Goal: Task Accomplishment & Management: Complete application form

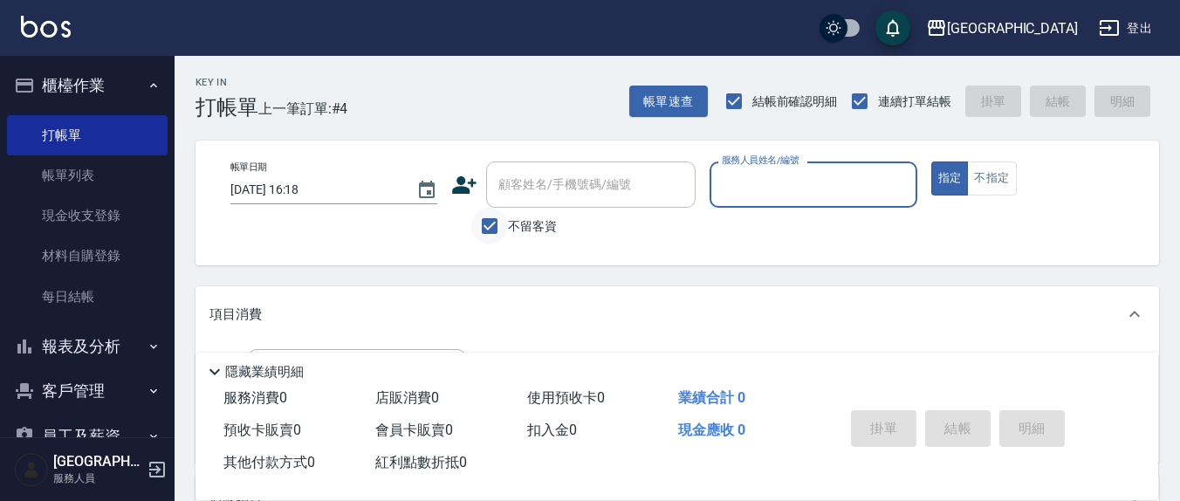
click at [485, 224] on input "不留客資" at bounding box center [489, 226] width 37 height 37
checkbox input "false"
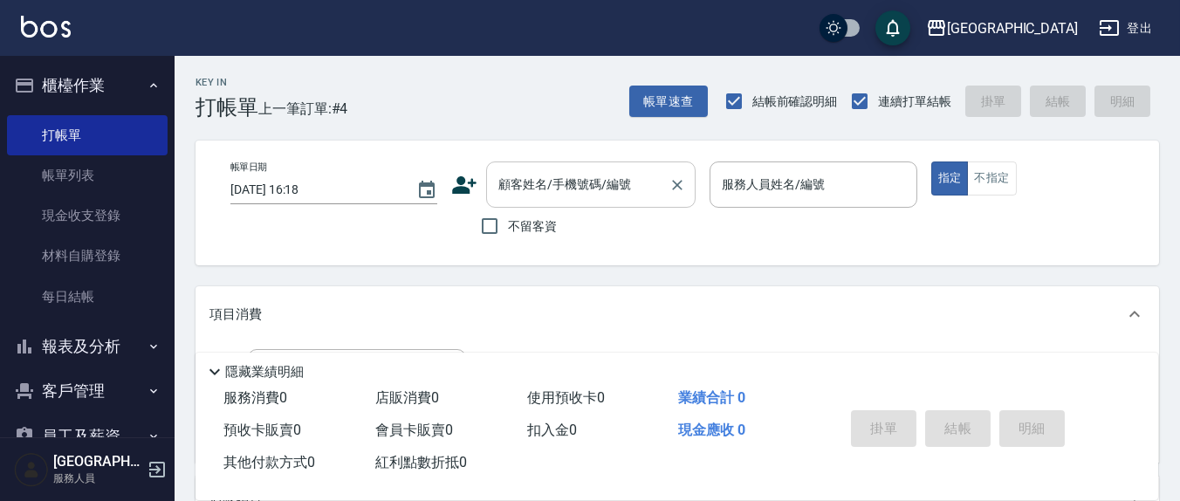
click at [515, 194] on input "顧客姓名/手機號碼/編號" at bounding box center [578, 184] width 168 height 31
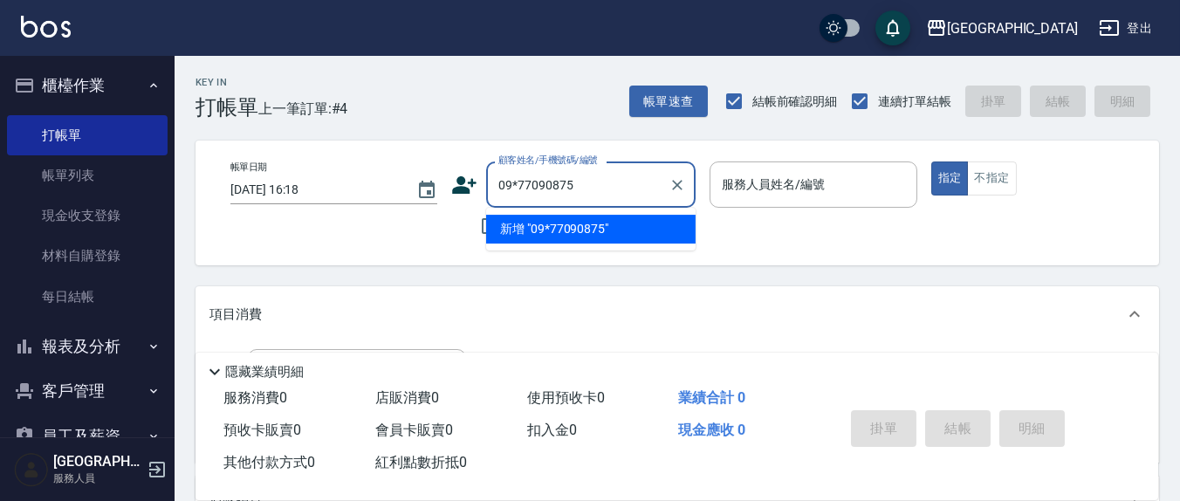
click at [518, 182] on input "09*77090875" at bounding box center [578, 184] width 168 height 31
type input "0977090875"
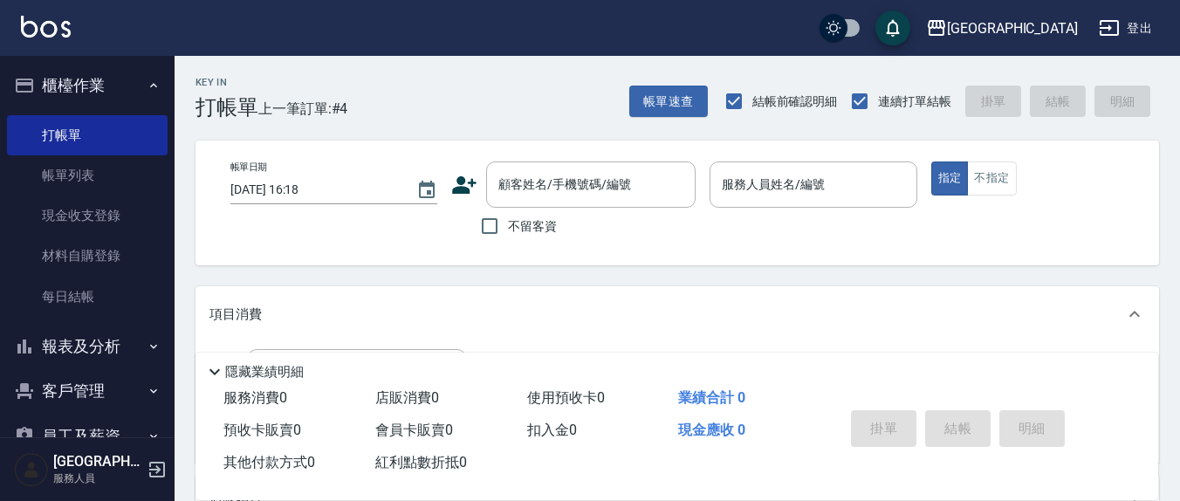
click at [481, 189] on div "顧客姓名/手機號碼/編號 顧客姓名/手機號碼/編號" at bounding box center [573, 185] width 244 height 46
click at [520, 186] on input "顧客姓名/手機號碼/編號" at bounding box center [578, 184] width 168 height 31
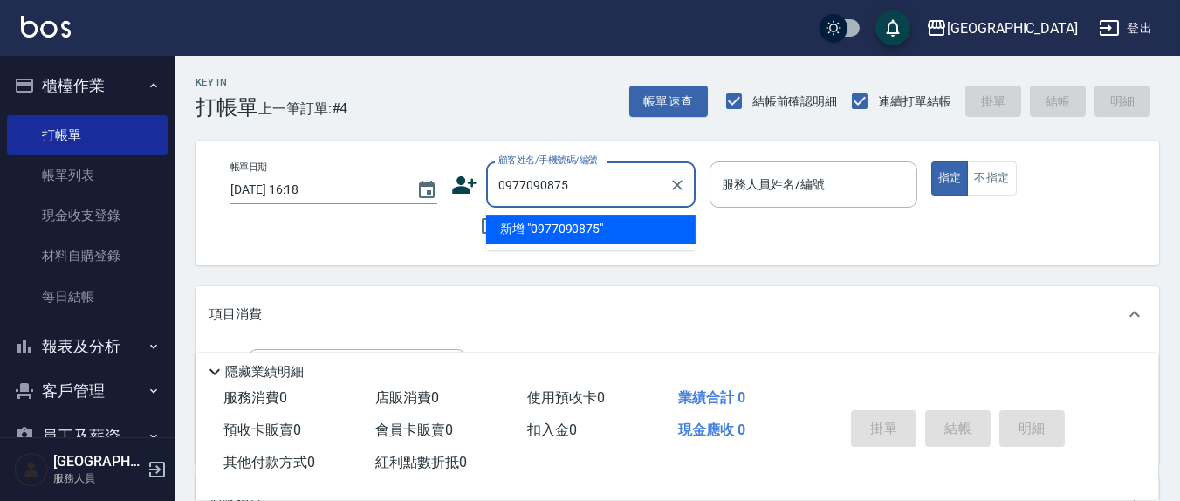
drag, startPoint x: 526, startPoint y: 225, endPoint x: 391, endPoint y: 174, distance: 144.0
click at [526, 224] on li "新增 "0977090875"" at bounding box center [591, 229] width 210 height 29
type input "0977090875"
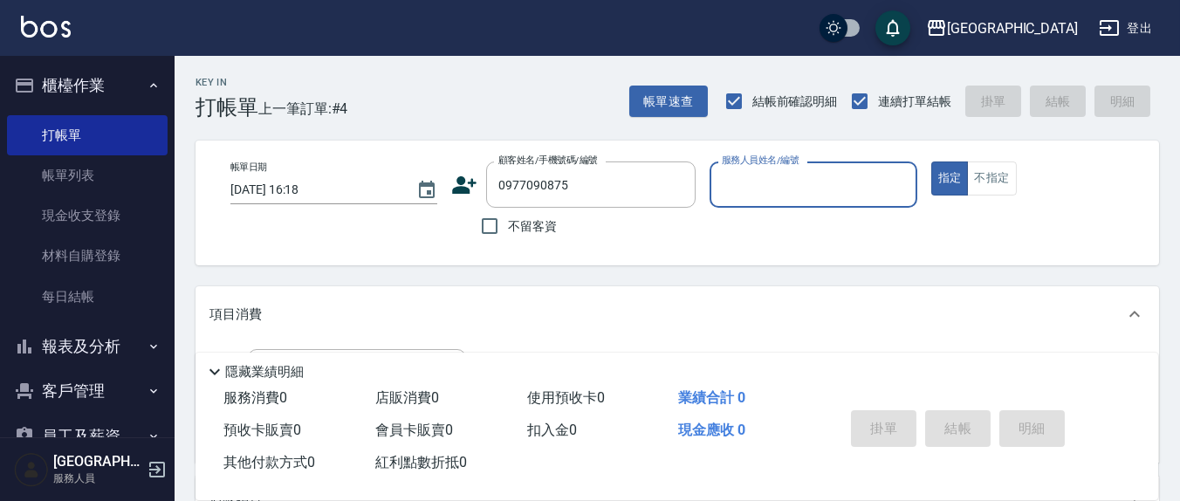
click at [468, 189] on icon at bounding box center [465, 184] width 24 height 17
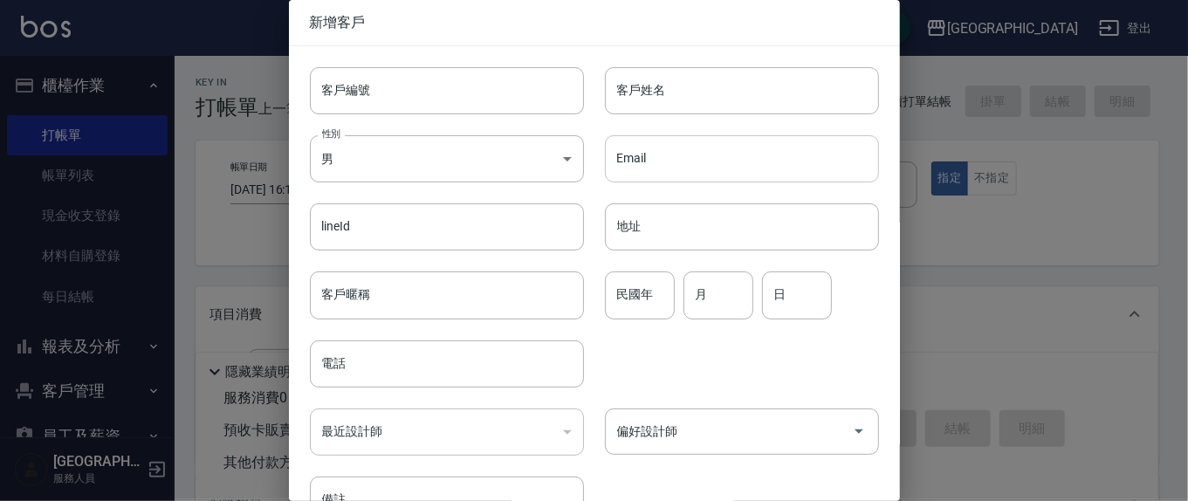
type input "0977090875"
click at [701, 79] on input "客戶姓名" at bounding box center [742, 90] width 274 height 47
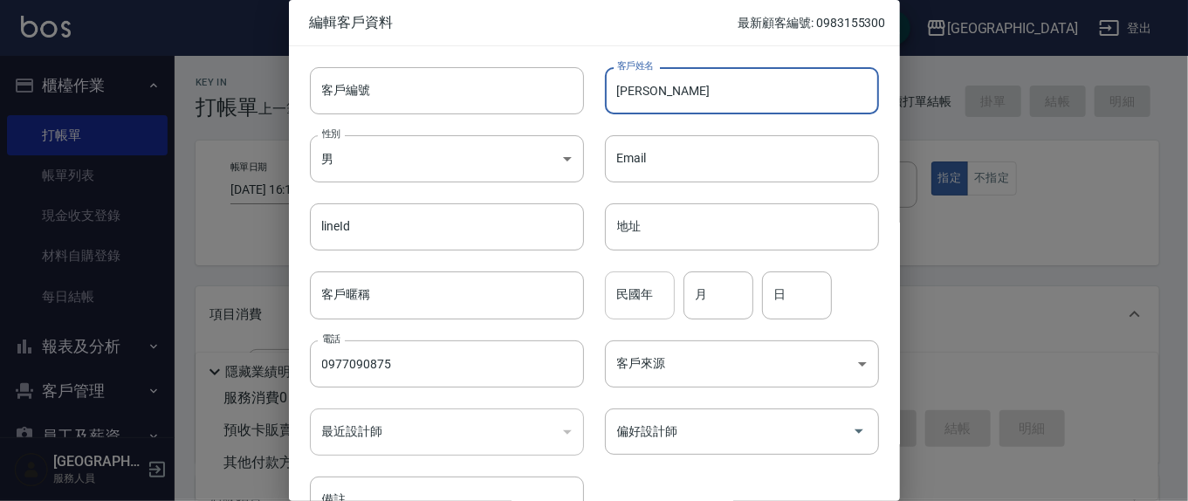
type input "[PERSON_NAME]"
click at [659, 294] on input "民國年" at bounding box center [640, 295] width 70 height 47
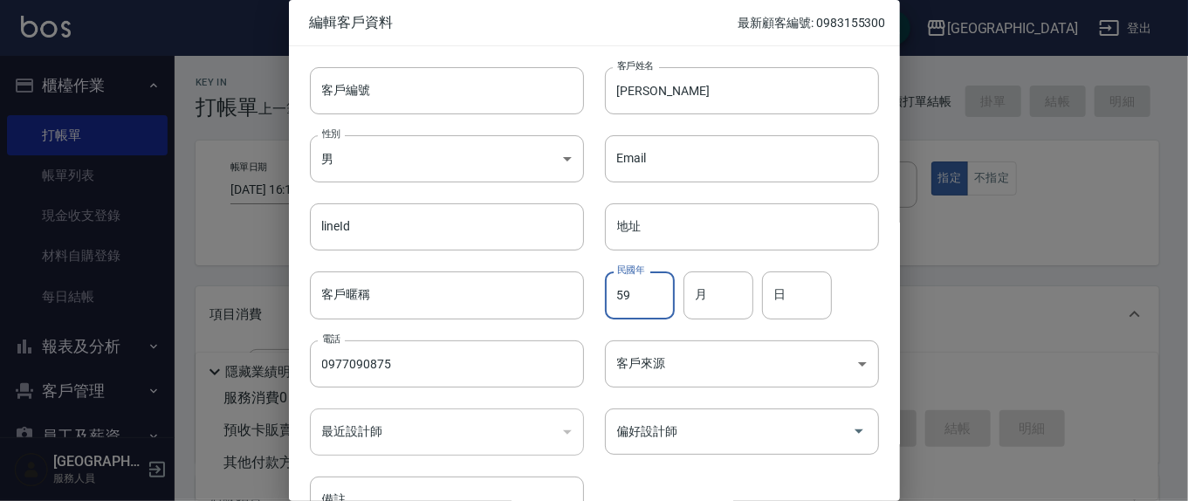
type input "59"
type input "11"
type input "3"
click at [688, 434] on input "偏好設計師" at bounding box center [729, 431] width 232 height 31
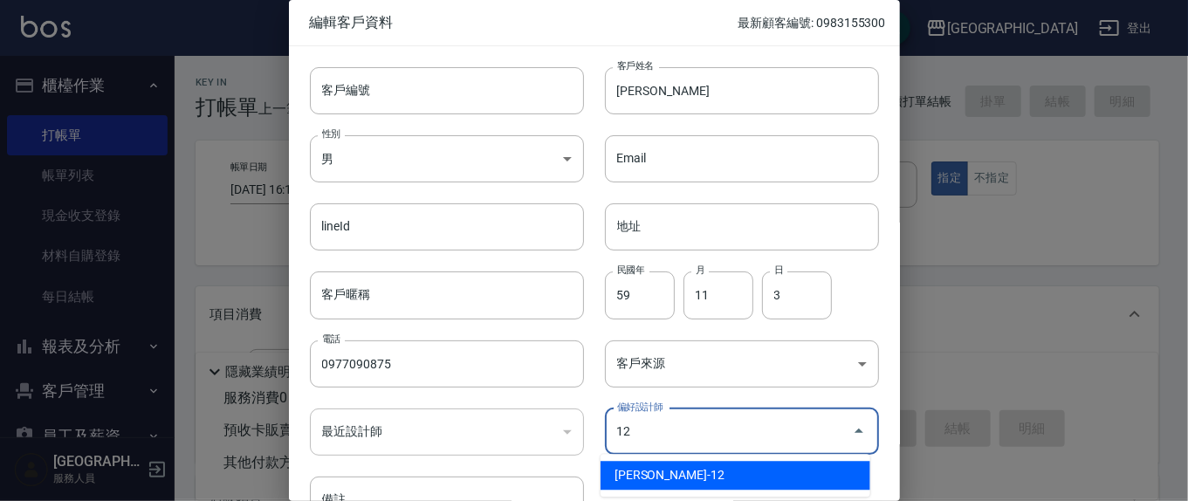
type input "[PERSON_NAME]"
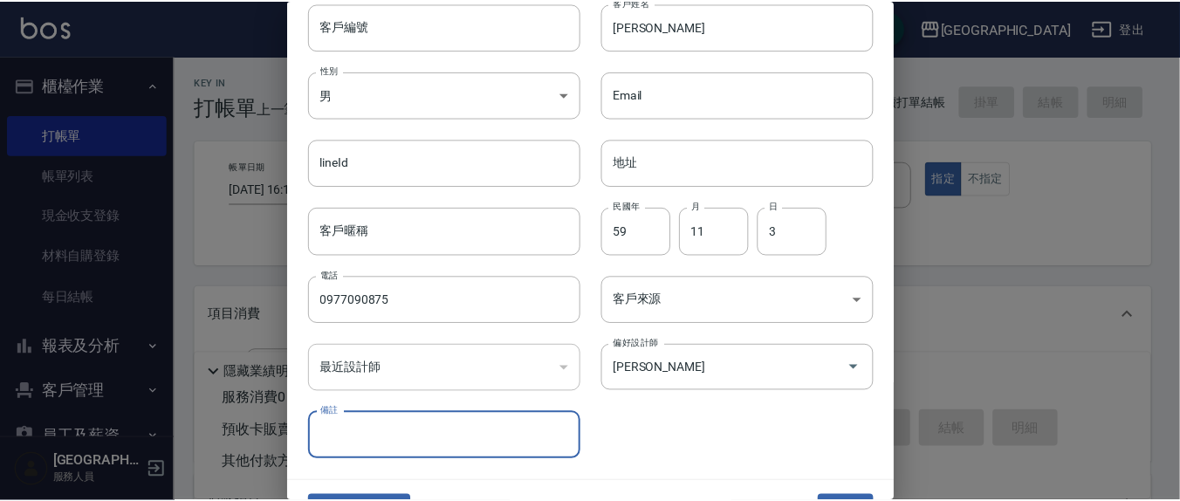
scroll to position [103, 0]
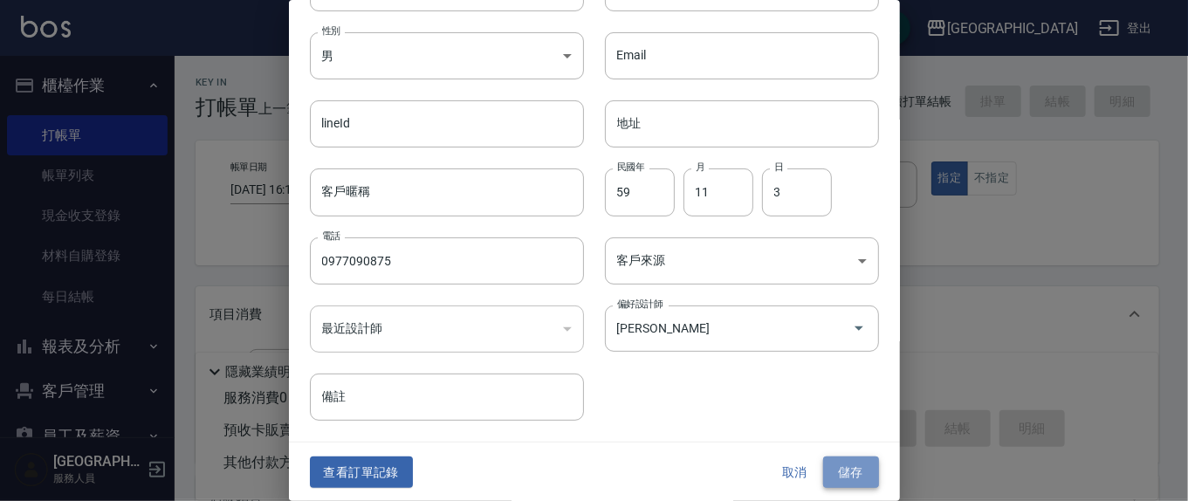
click at [829, 476] on button "儲存" at bounding box center [851, 473] width 56 height 32
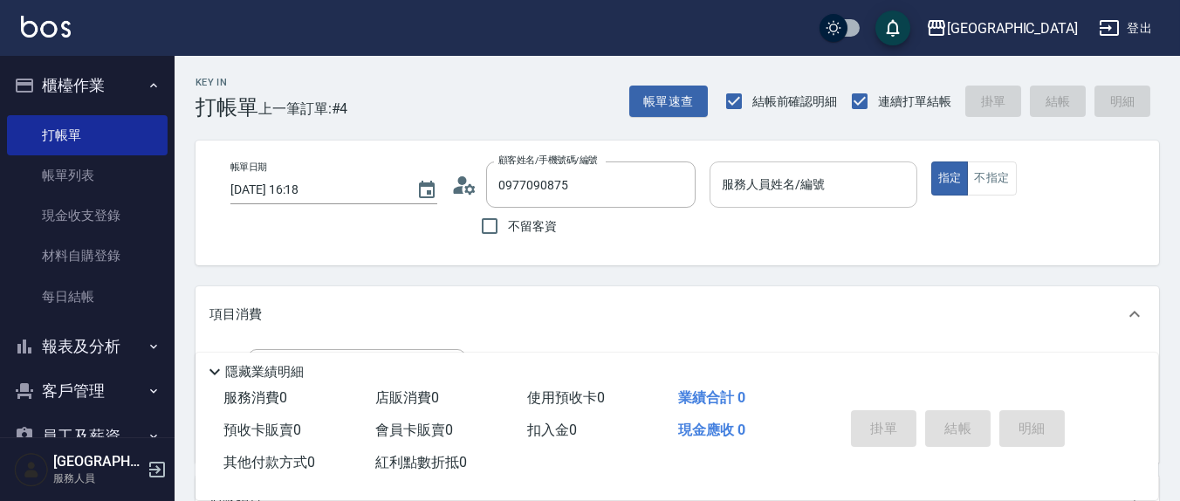
click at [748, 193] on input "服務人員姓名/編號" at bounding box center [813, 184] width 191 height 31
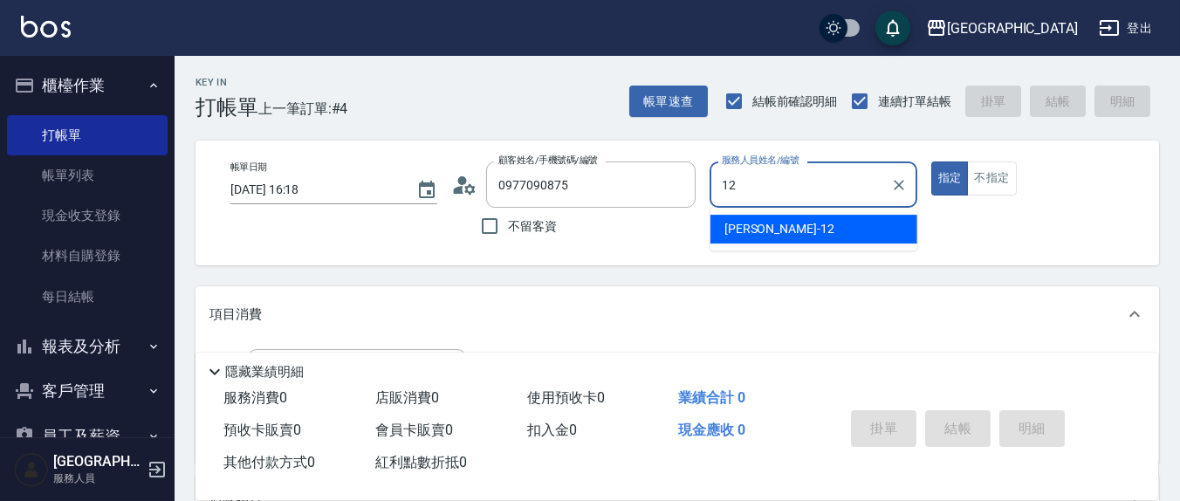
type input "12"
type button "true"
type input "[PERSON_NAME]-12"
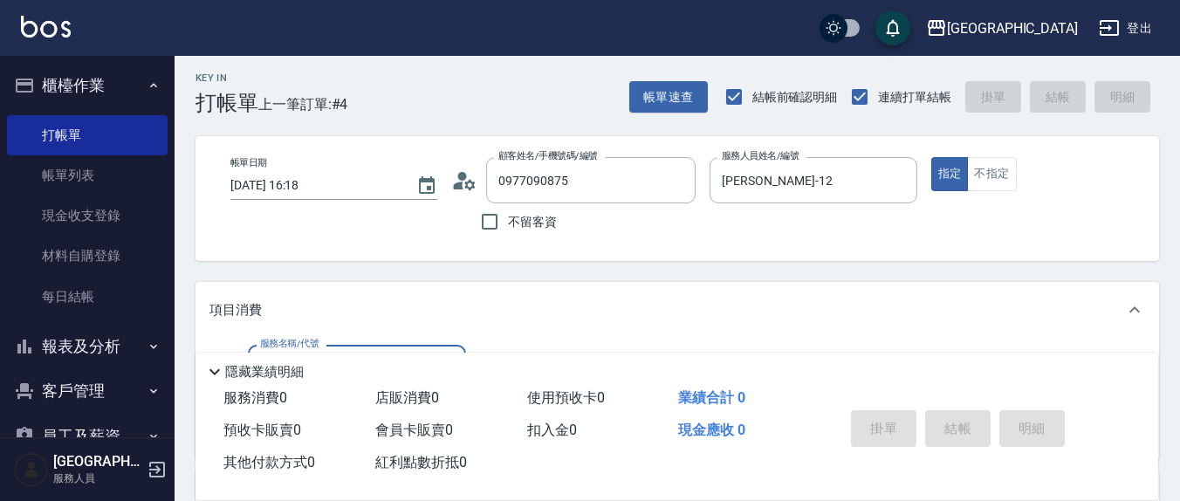
scroll to position [182, 0]
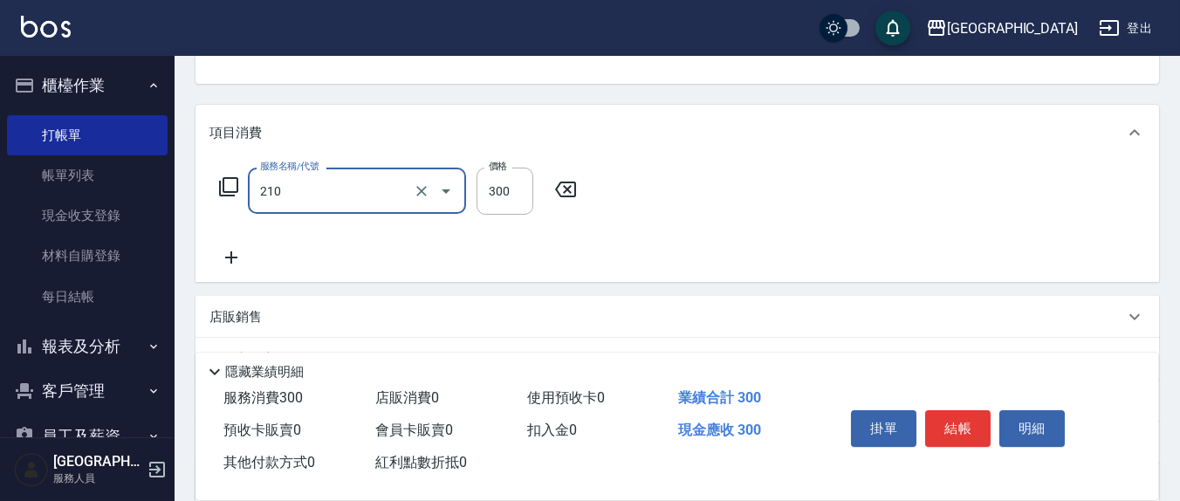
type input "[PERSON_NAME]洗髮精(210)"
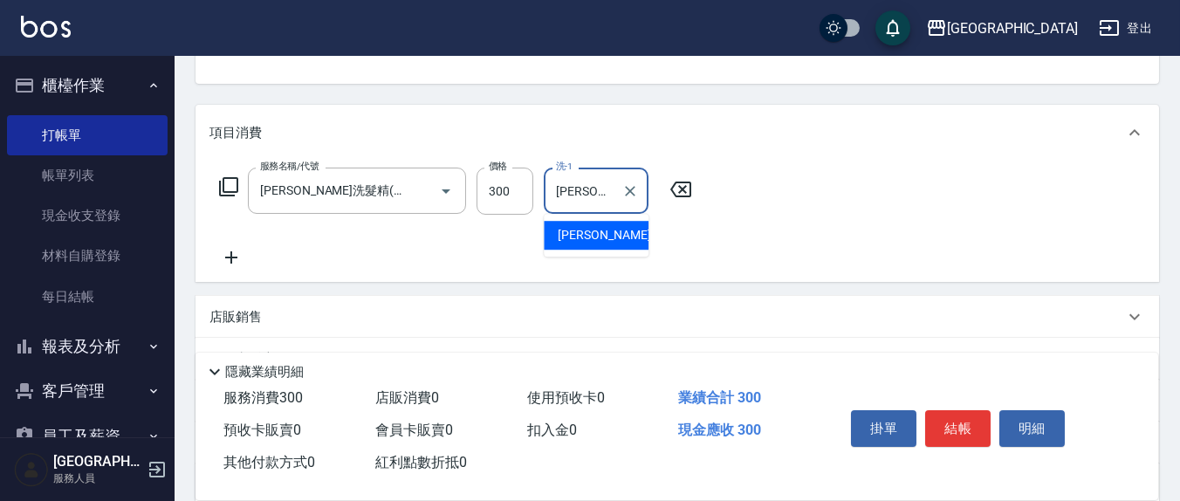
type input "[PERSON_NAME]-22"
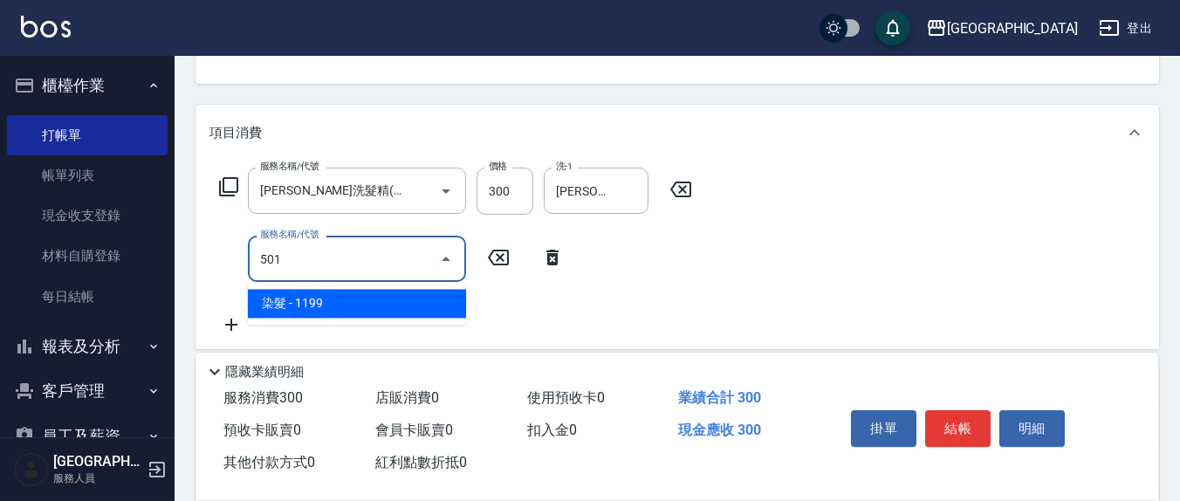
type input "染髮(501)"
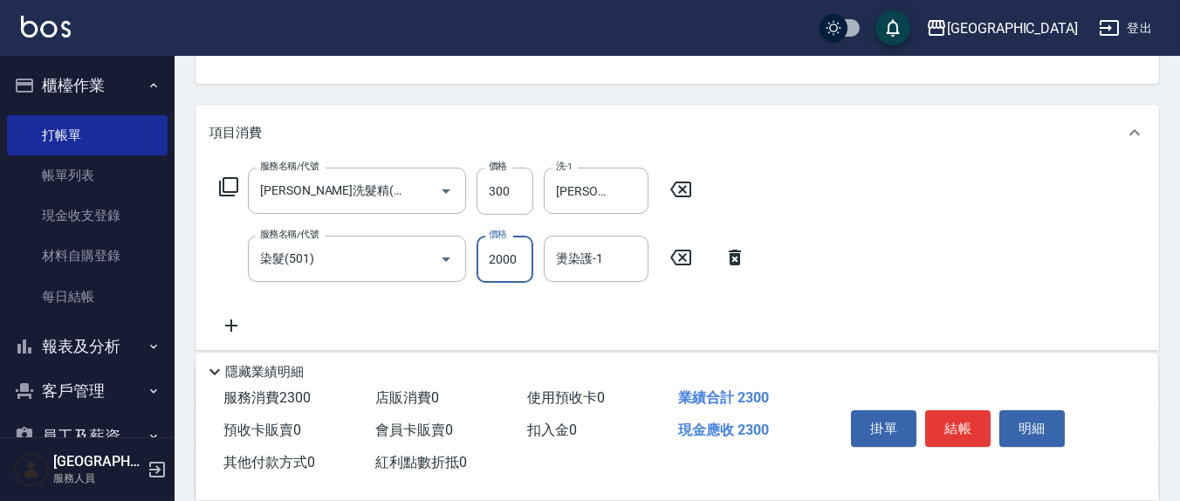
type input "2000"
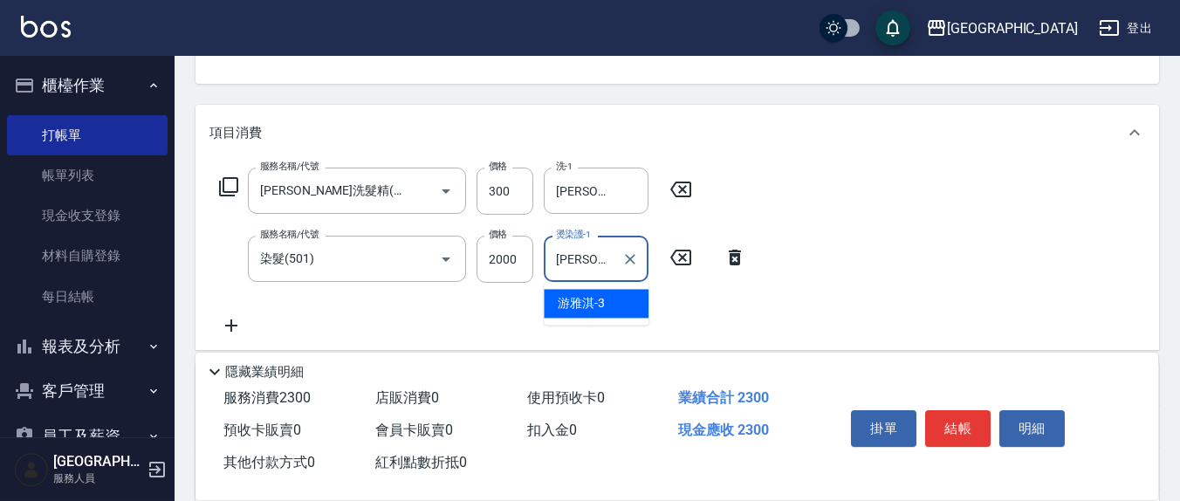
type input "[PERSON_NAME]-3"
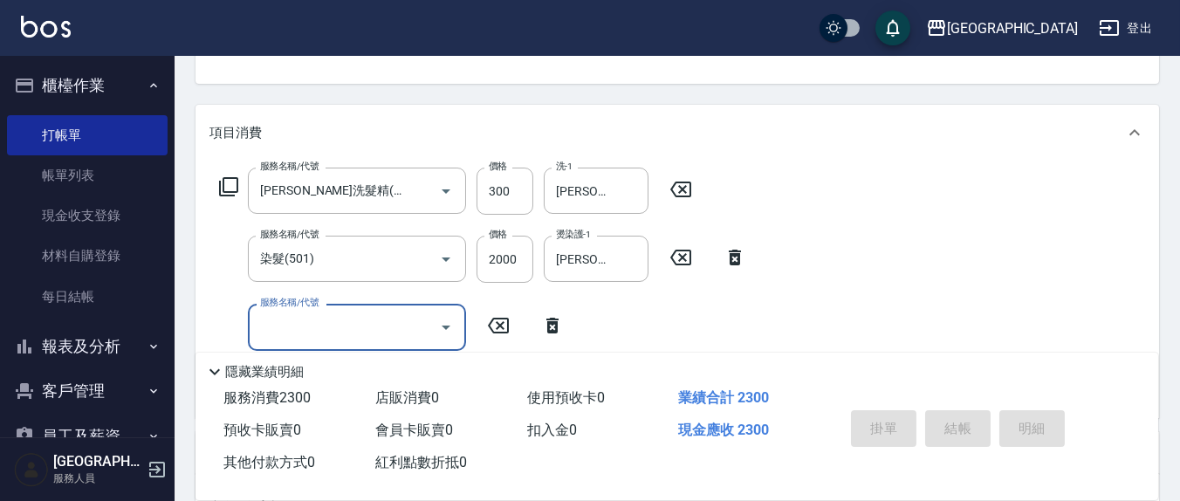
type input "[DATE] 16:19"
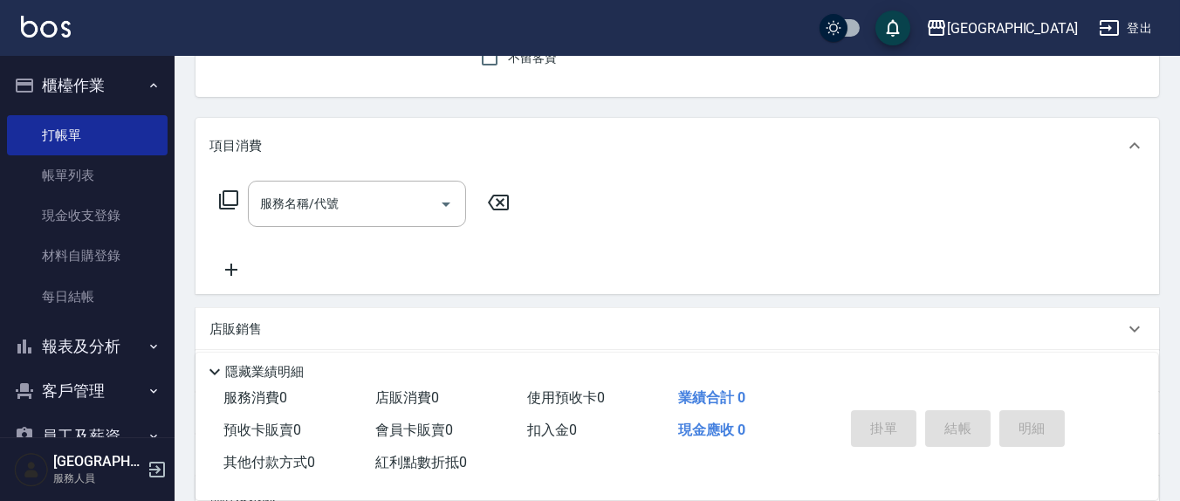
scroll to position [0, 0]
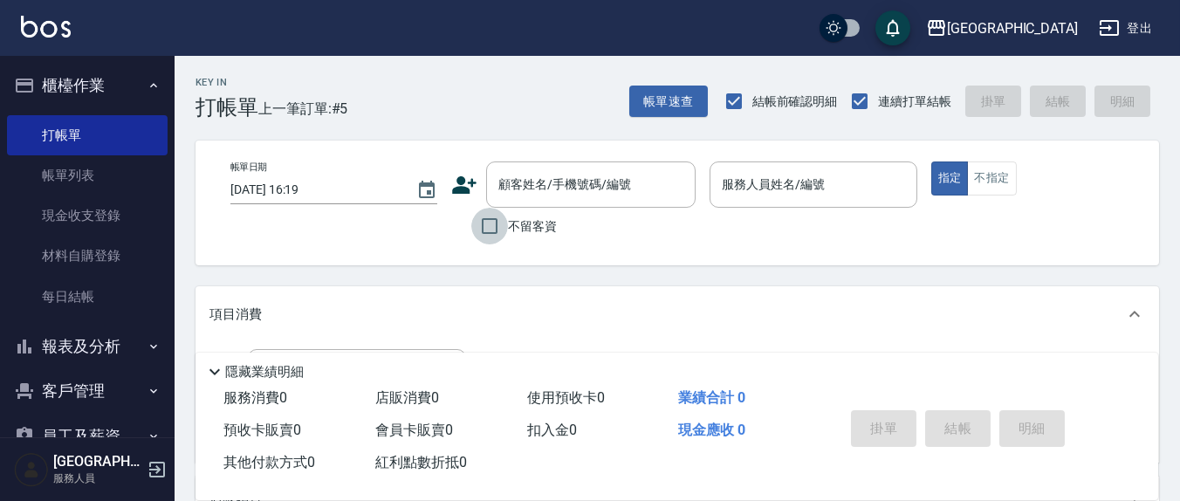
drag, startPoint x: 492, startPoint y: 224, endPoint x: 687, endPoint y: 220, distance: 194.7
click at [493, 224] on input "不留客資" at bounding box center [489, 226] width 37 height 37
checkbox input "true"
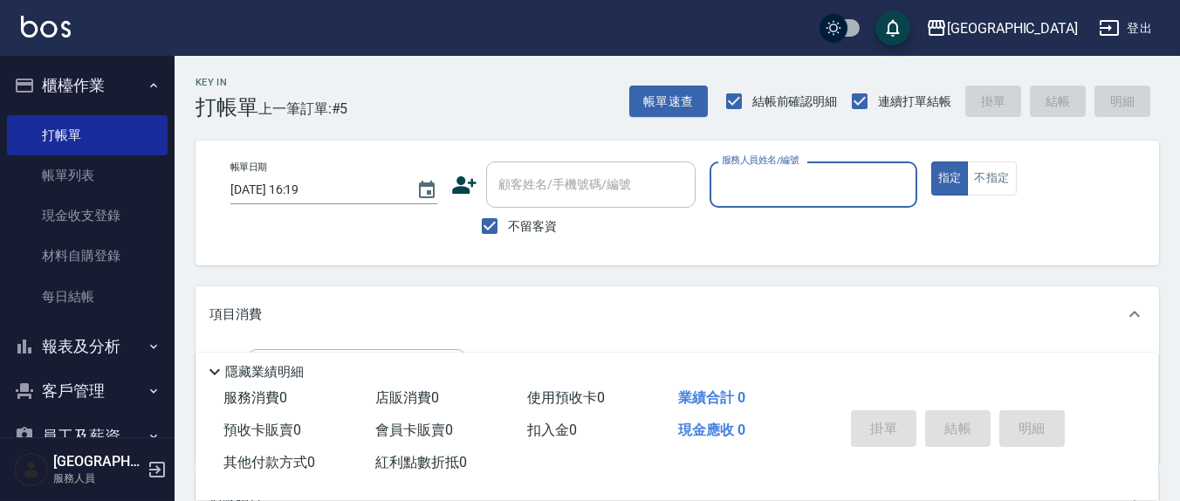
click at [753, 193] on input "服務人員姓名/編號" at bounding box center [813, 184] width 191 height 31
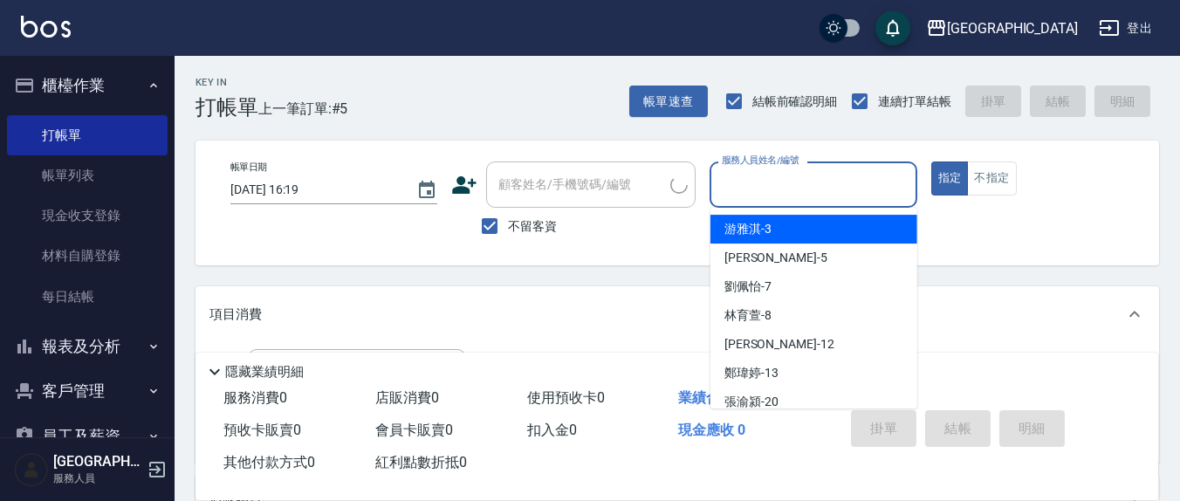
type input "[PERSON_NAME]/0900296164/"
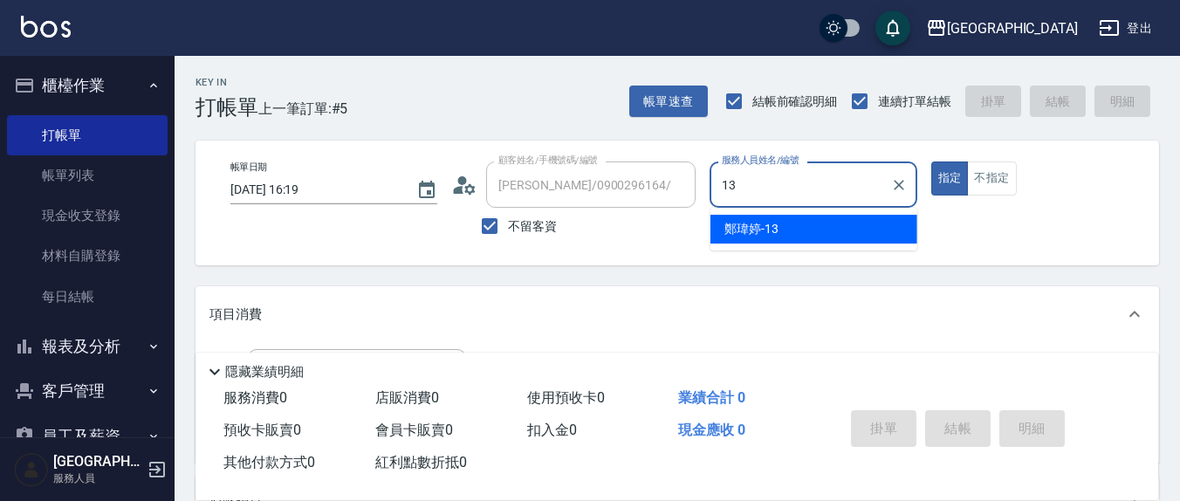
type input "鄭瑋婷-13"
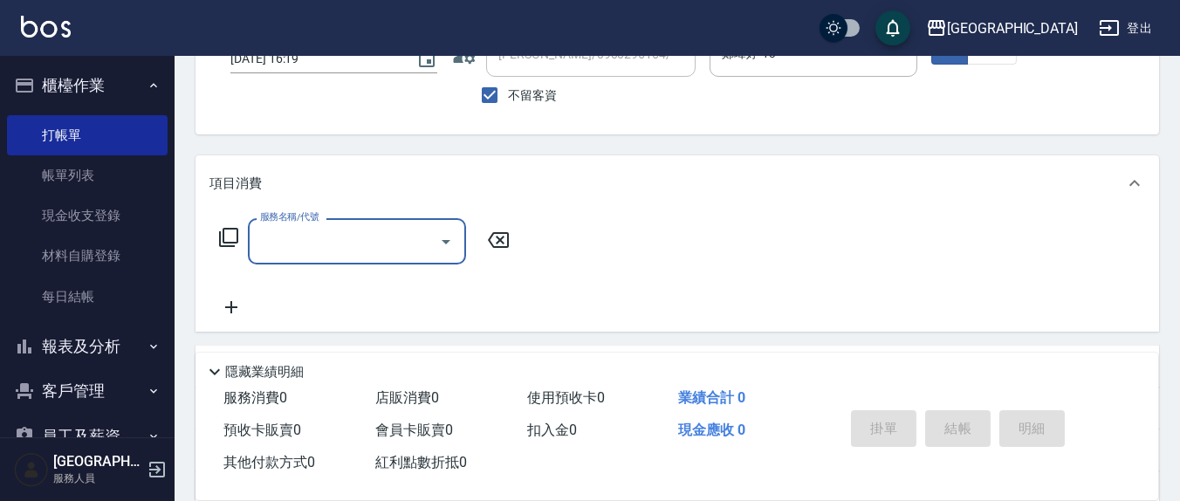
scroll to position [182, 0]
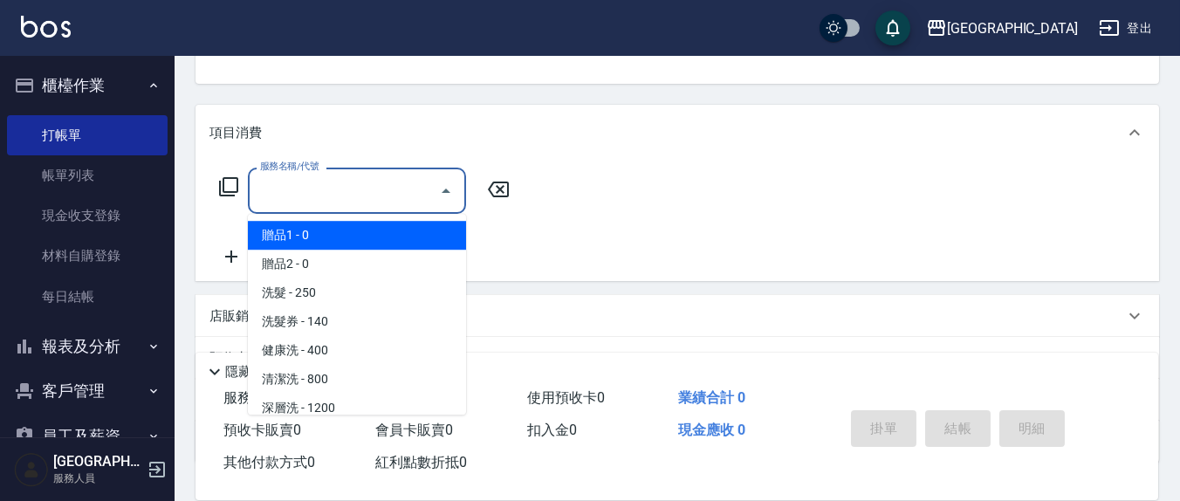
click at [370, 196] on input "服務名稱/代號" at bounding box center [344, 190] width 176 height 31
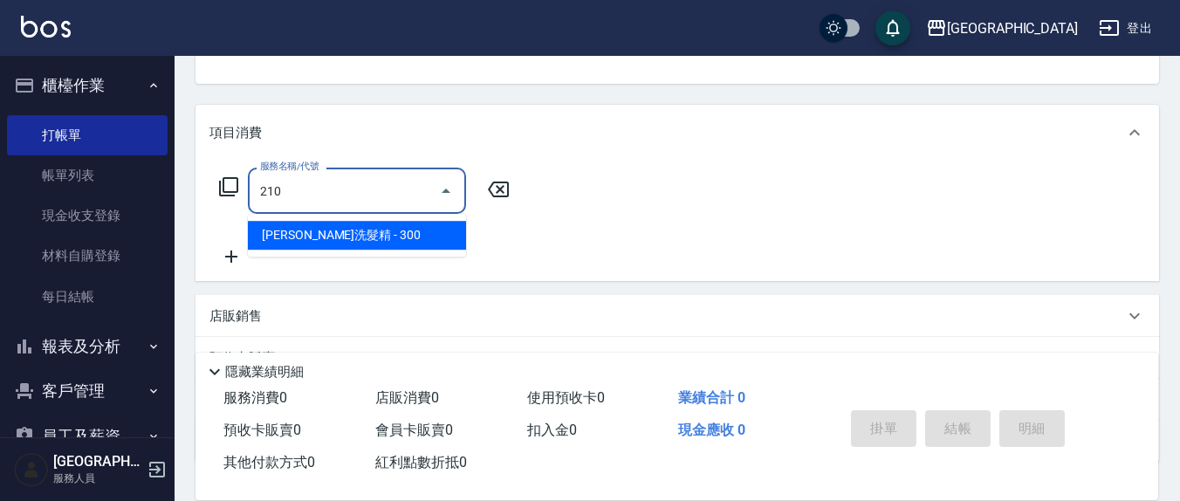
type input "[PERSON_NAME]洗髮精(210)"
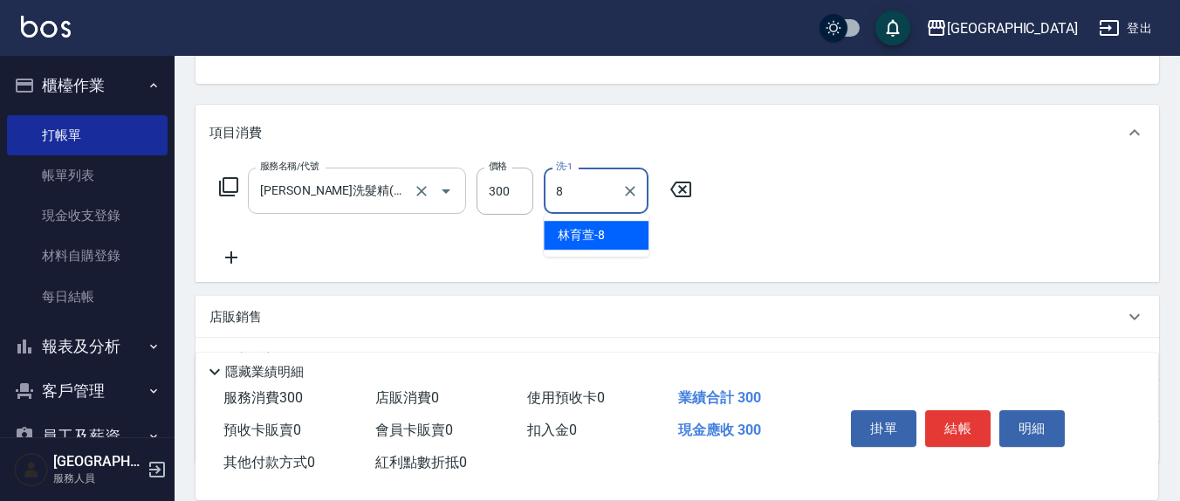
type input "林育萱-8"
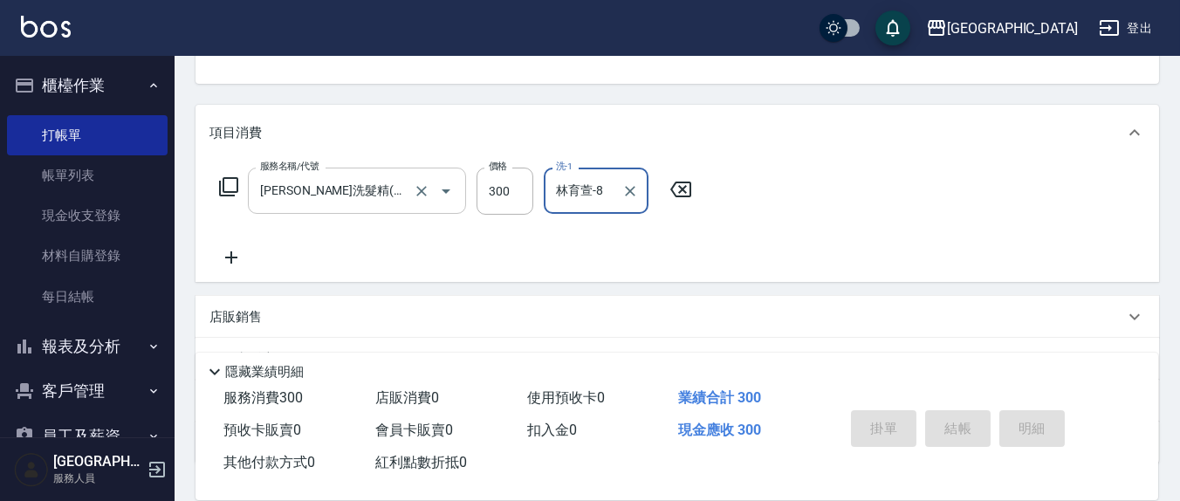
type input "[DATE] 16:20"
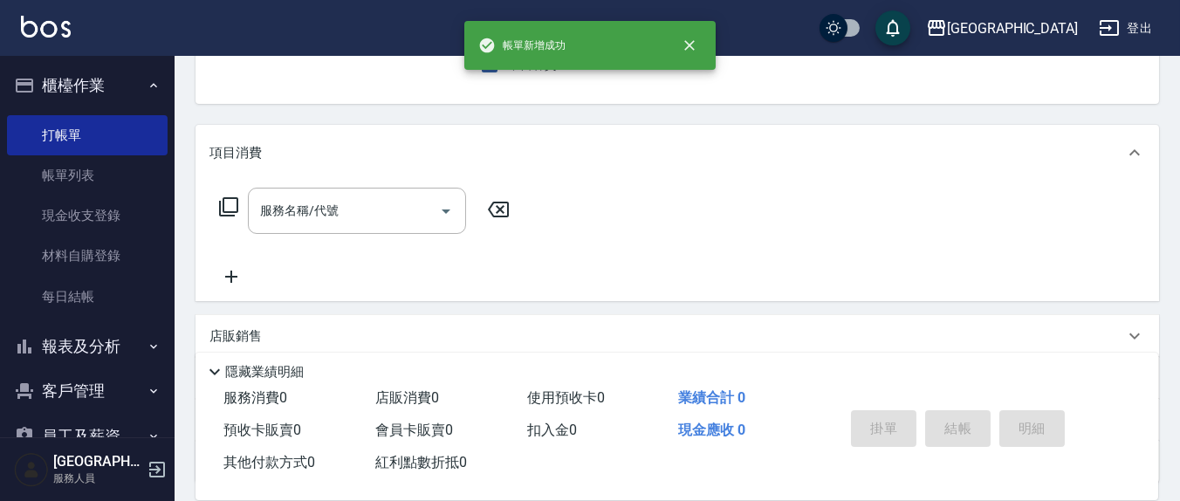
scroll to position [0, 0]
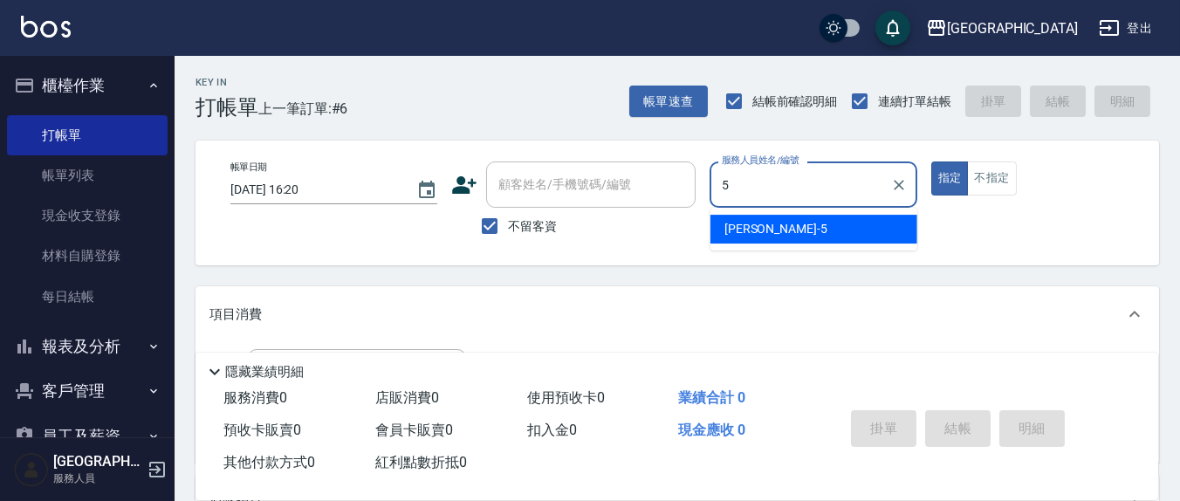
type input "[PERSON_NAME]5"
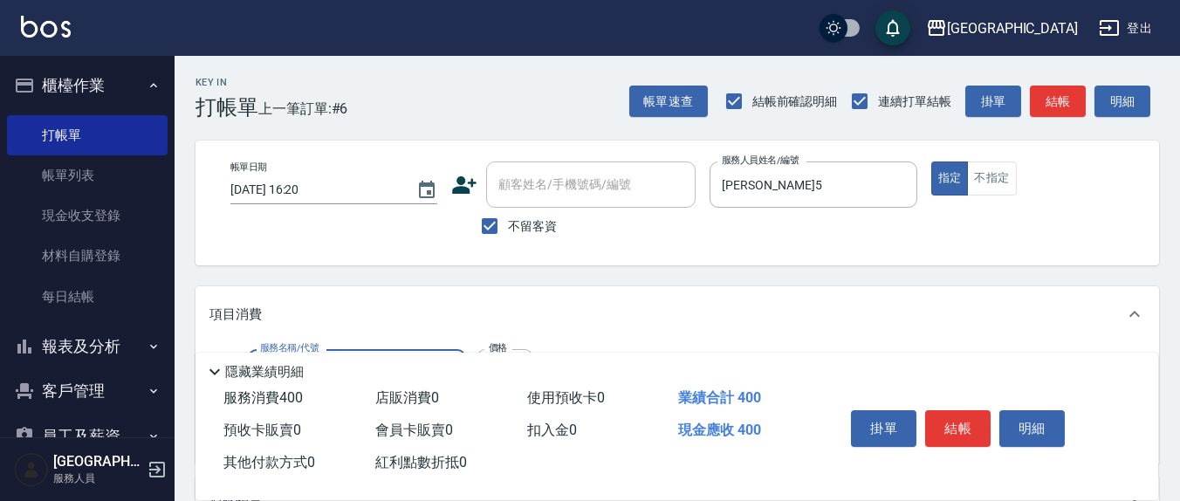
type input "健康洗(206)"
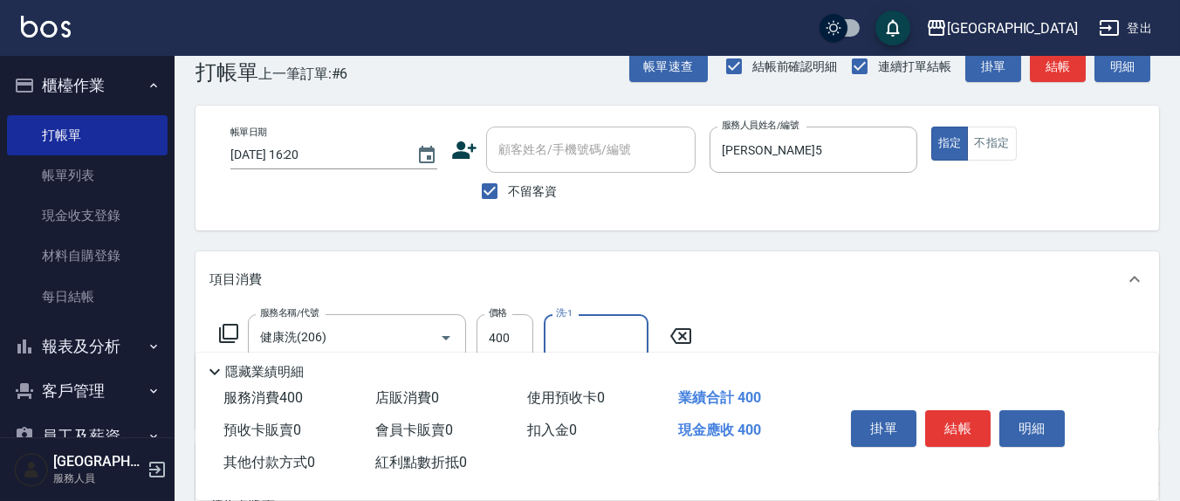
scroll to position [182, 0]
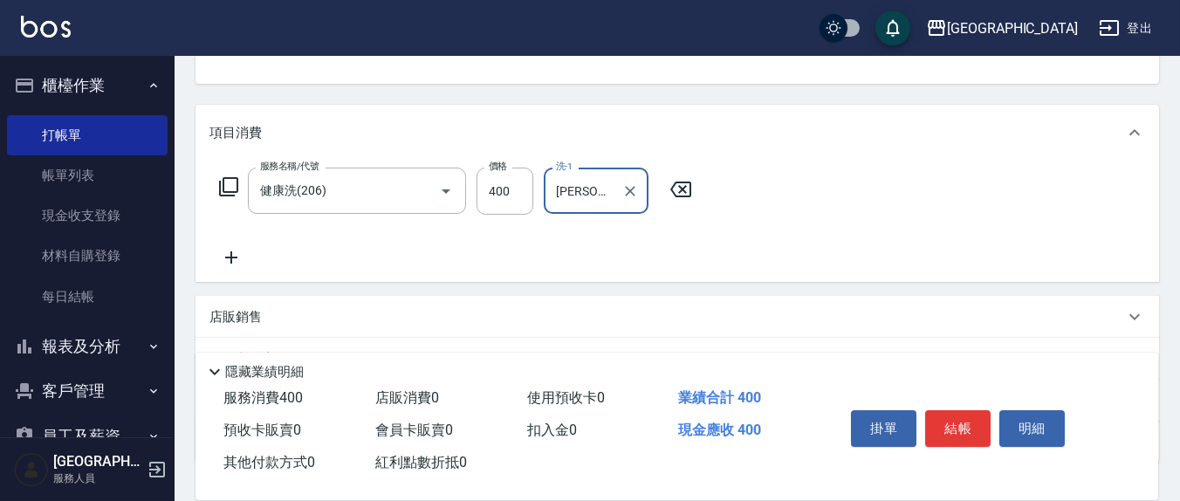
type input "[PERSON_NAME]5"
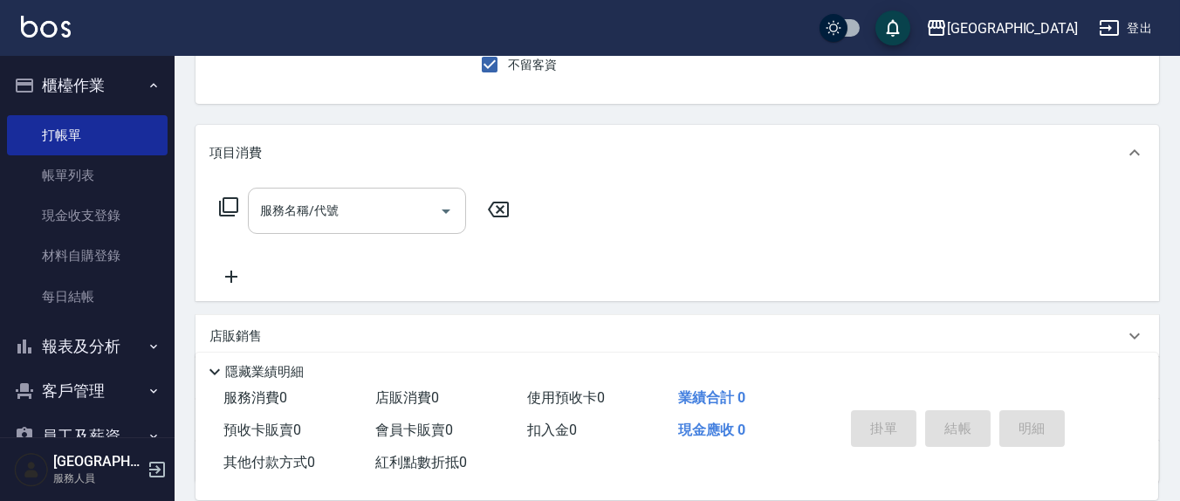
scroll to position [0, 0]
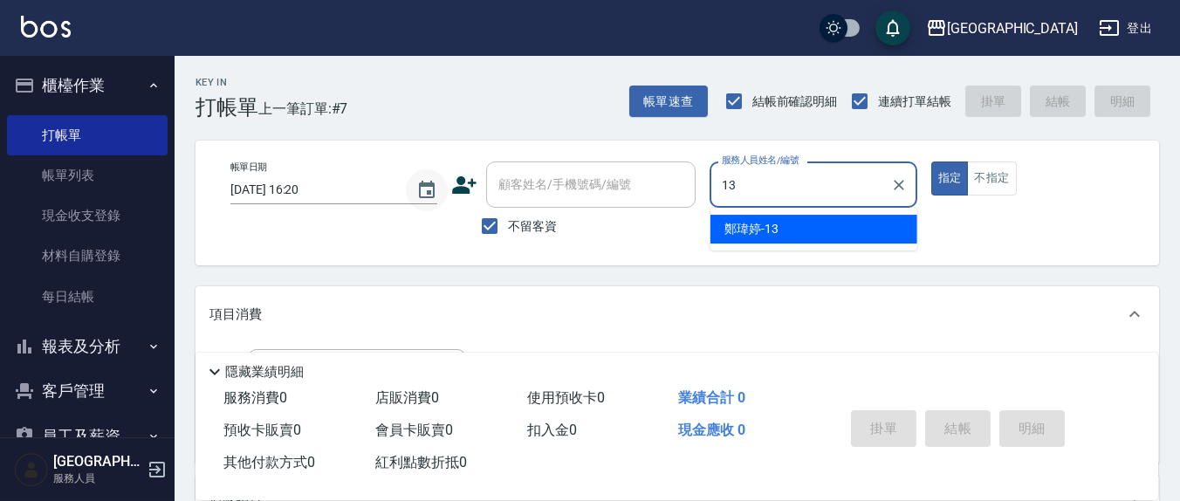
type input "鄭瑋婷-13"
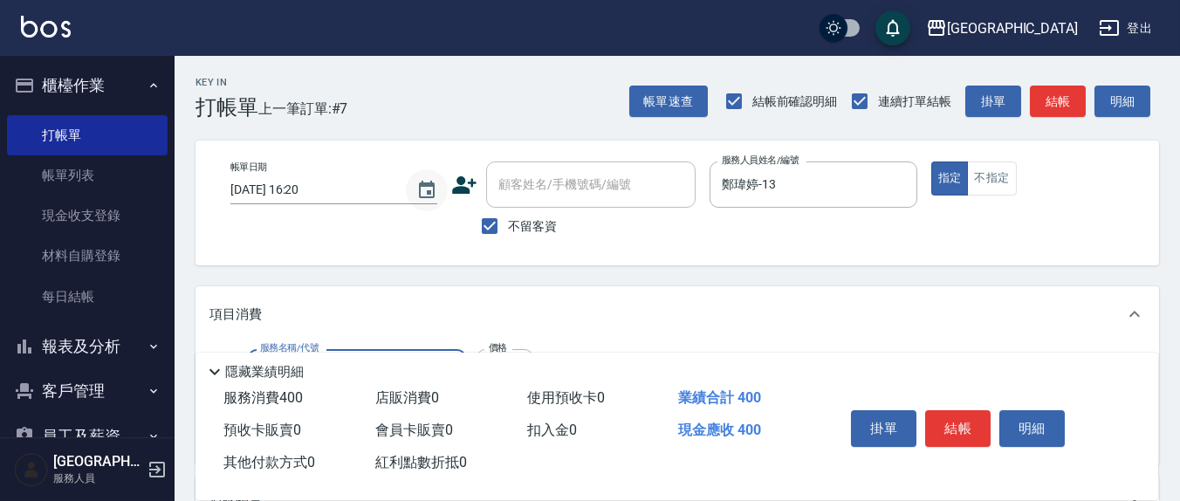
type input "健康洗(206)"
type input "林育萱-8"
